Goal: Task Accomplishment & Management: Manage account settings

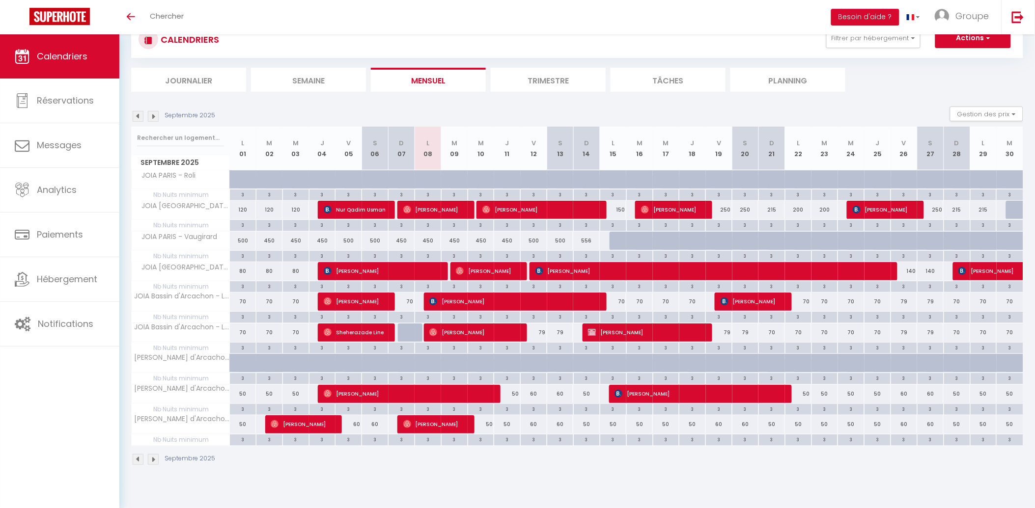
click at [409, 333] on div at bounding box center [411, 333] width 27 height 19
type input "70"
type input "Dim 07 Septembre 2025"
type input "Lun 08 Septembre 2025"
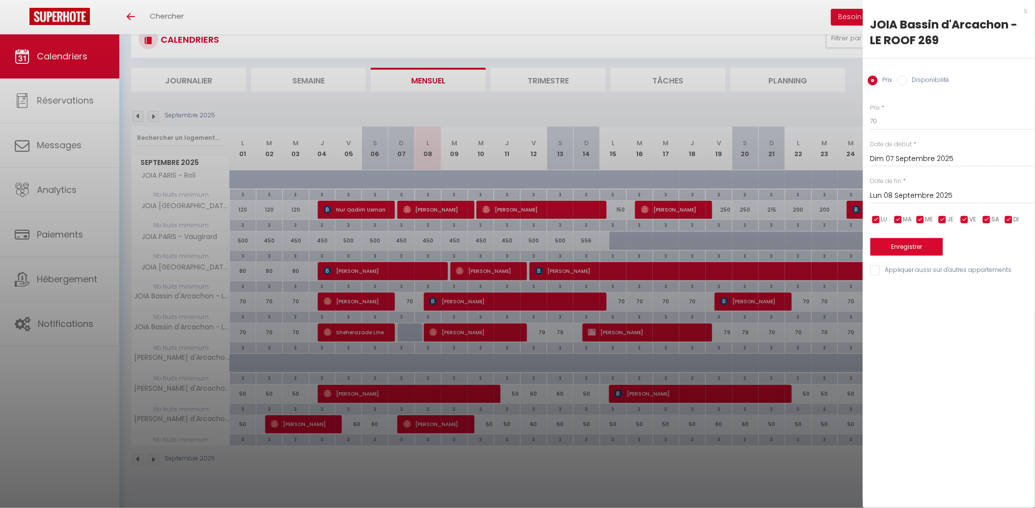
click at [673, 114] on div at bounding box center [517, 254] width 1035 height 508
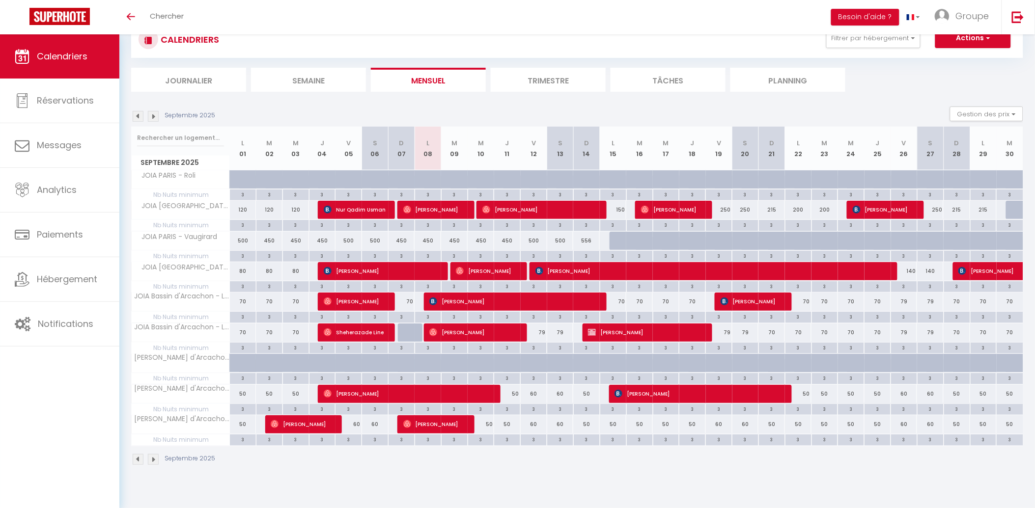
click at [138, 113] on img at bounding box center [138, 116] width 11 height 11
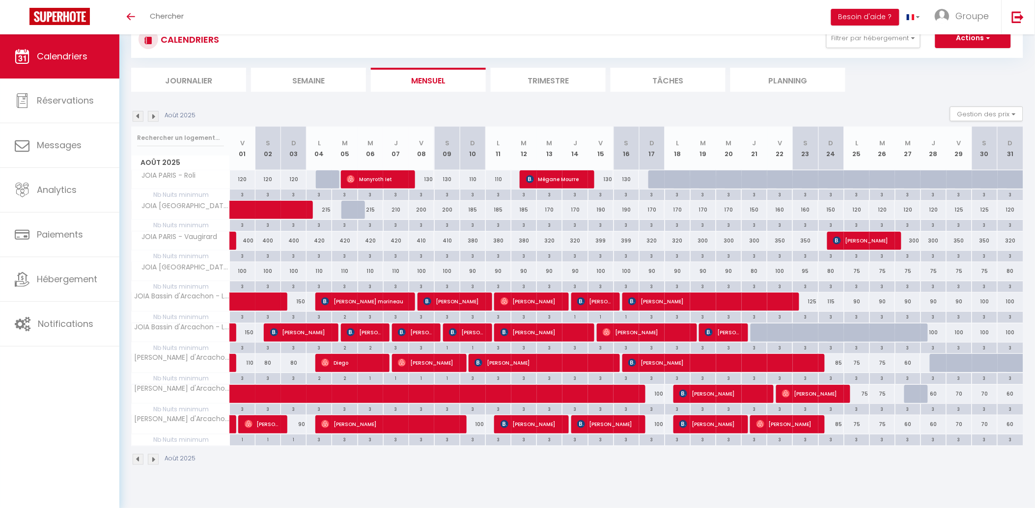
click at [154, 113] on img at bounding box center [153, 116] width 11 height 11
